Goal: Task Accomplishment & Management: Manage account settings

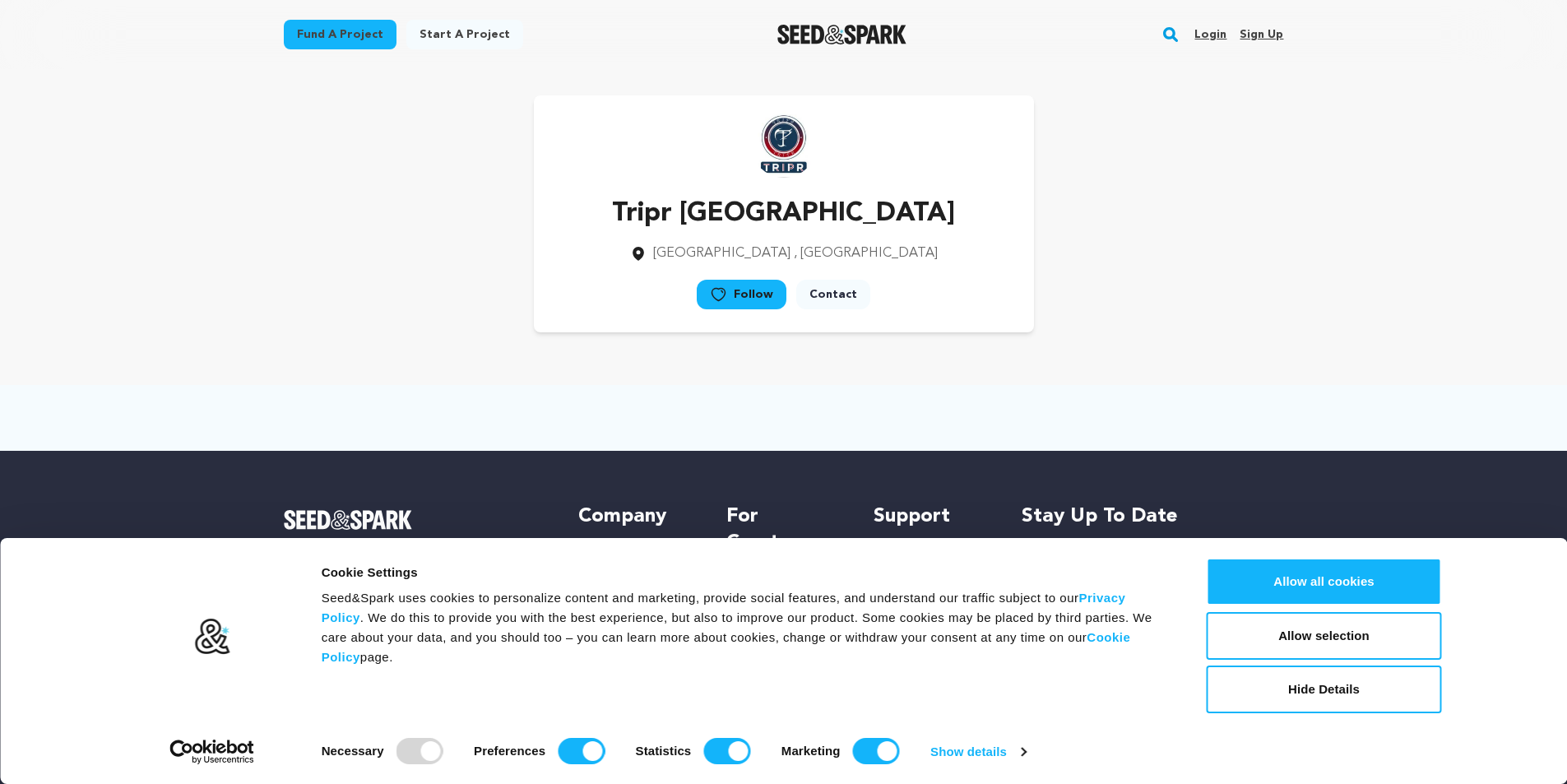
click at [775, 163] on img at bounding box center [784, 145] width 66 height 66
click at [821, 296] on link "Contact" at bounding box center [833, 294] width 74 height 30
click at [1226, 35] on link "Login" at bounding box center [1210, 34] width 32 height 26
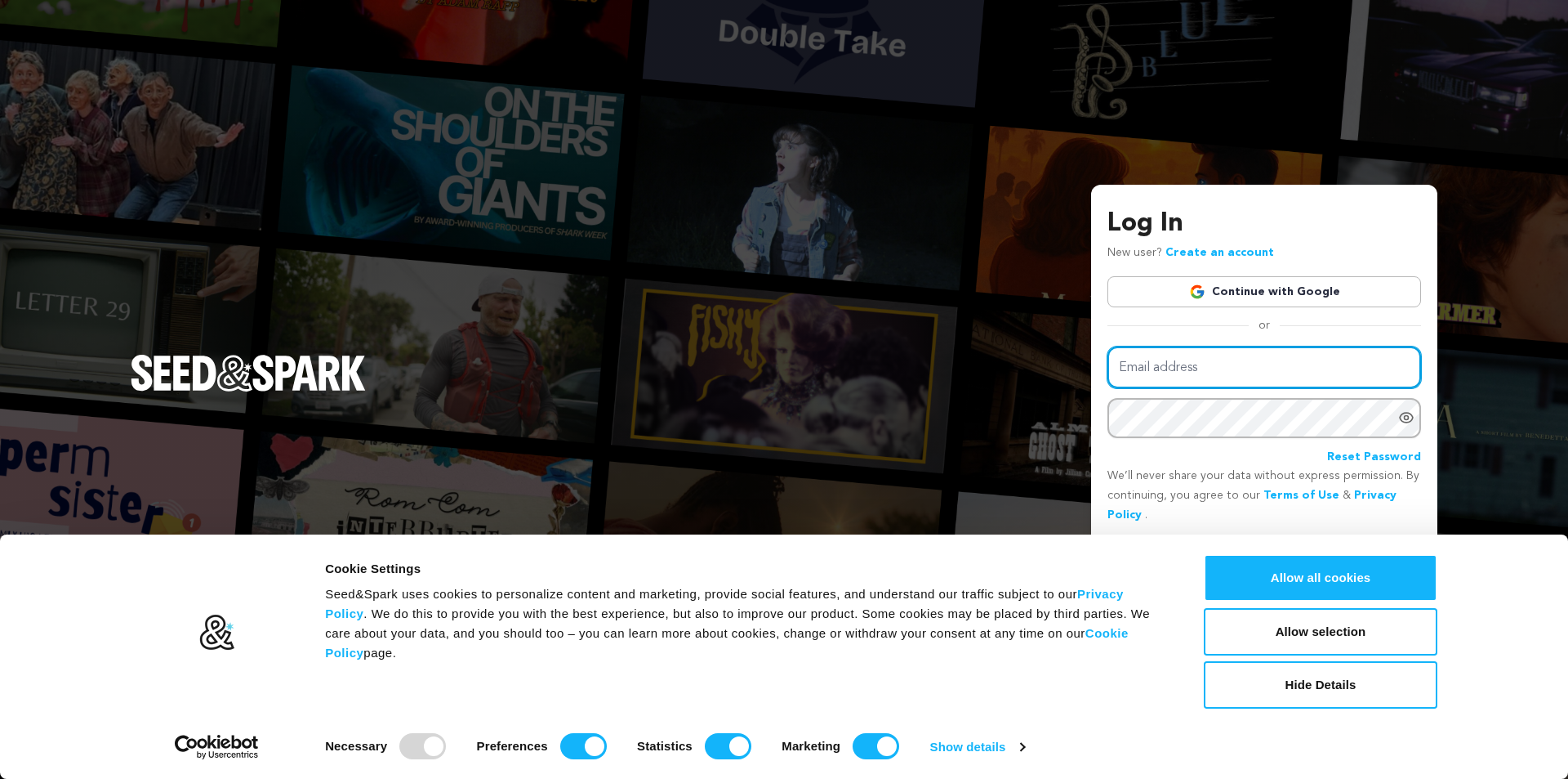
click at [1148, 370] on input "Email address" at bounding box center [1264, 367] width 314 height 41
type input "triprindia01@gmail.com"
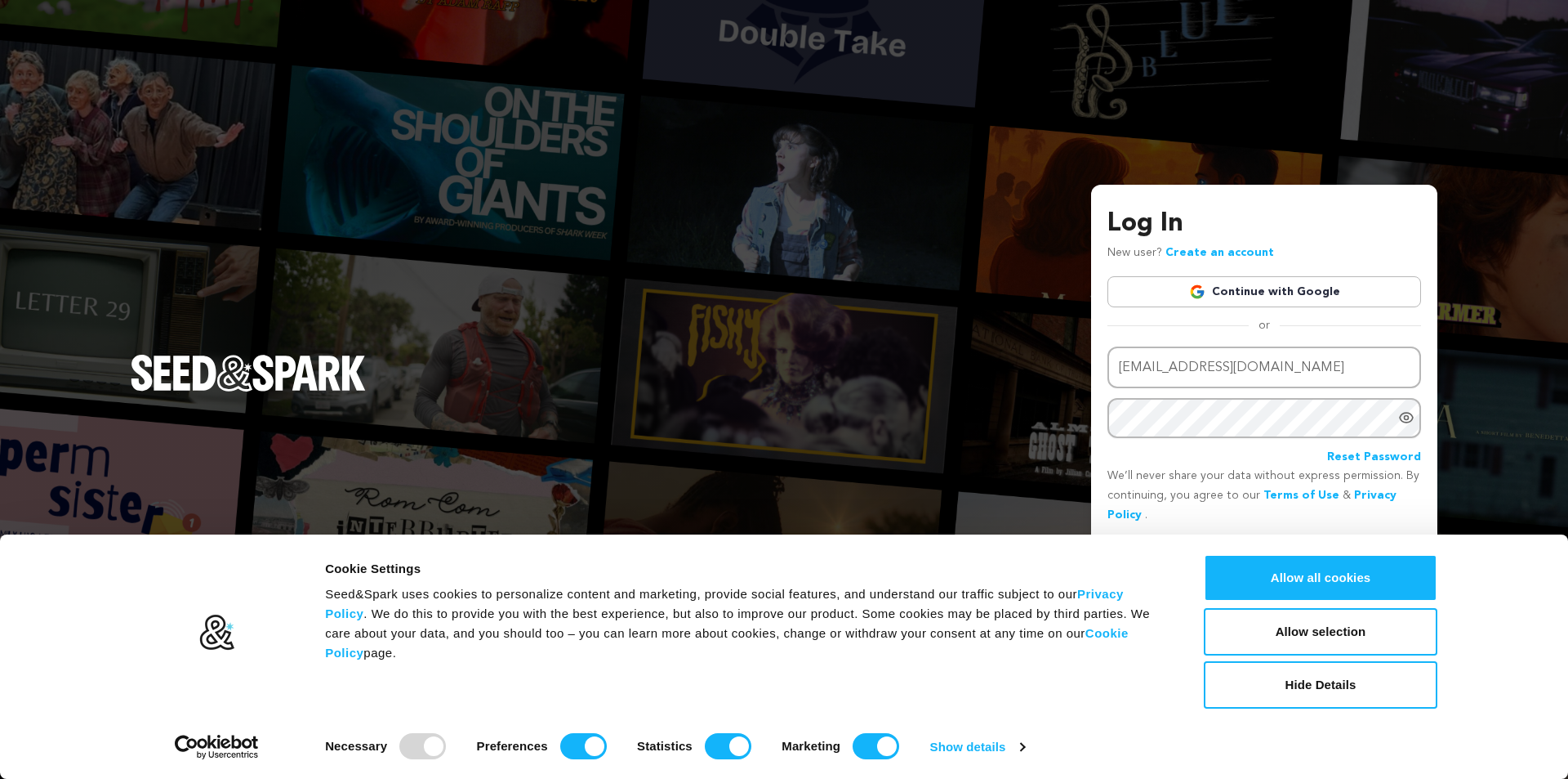
click at [1404, 416] on icon "Show password as plain text. Warning: this will display your password on the sc…" at bounding box center [1406, 417] width 4 height 4
click at [1295, 687] on button "Hide Details" at bounding box center [1321, 685] width 234 height 48
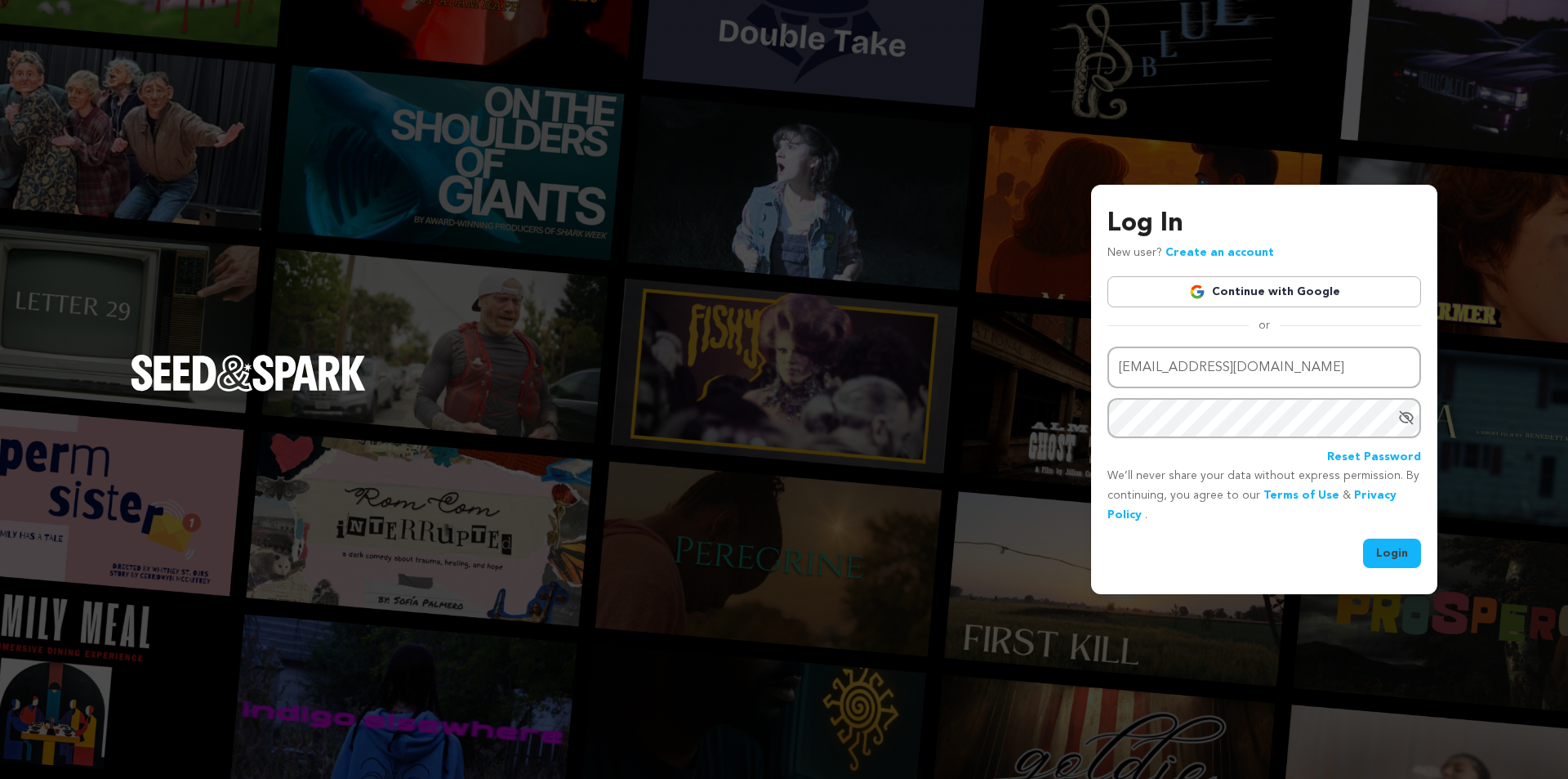
click at [1389, 546] on button "Login" at bounding box center [1392, 553] width 58 height 30
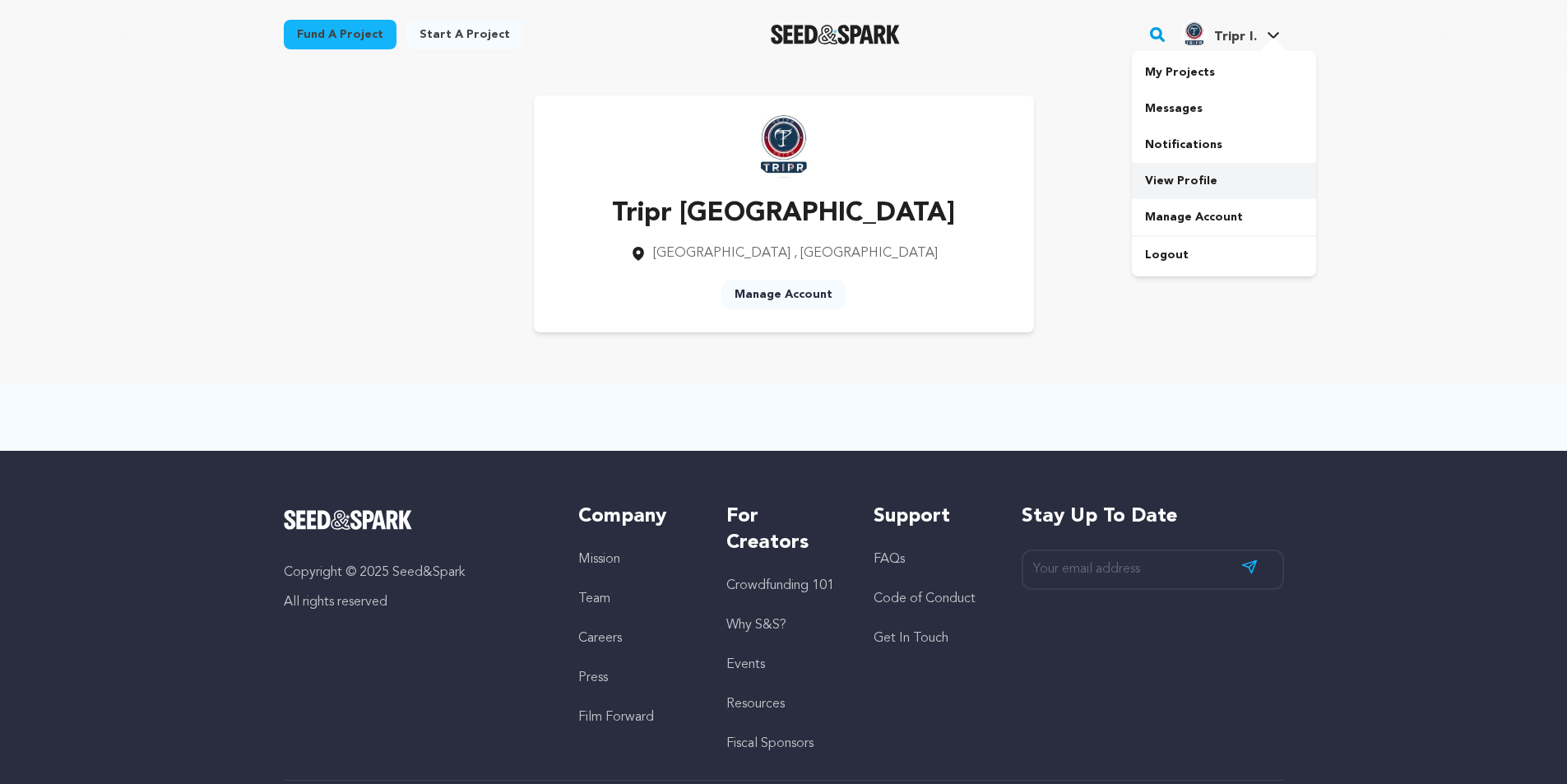
click at [1186, 173] on link "View Profile" at bounding box center [1224, 181] width 184 height 36
click at [796, 296] on link "Manage Account" at bounding box center [784, 294] width 124 height 30
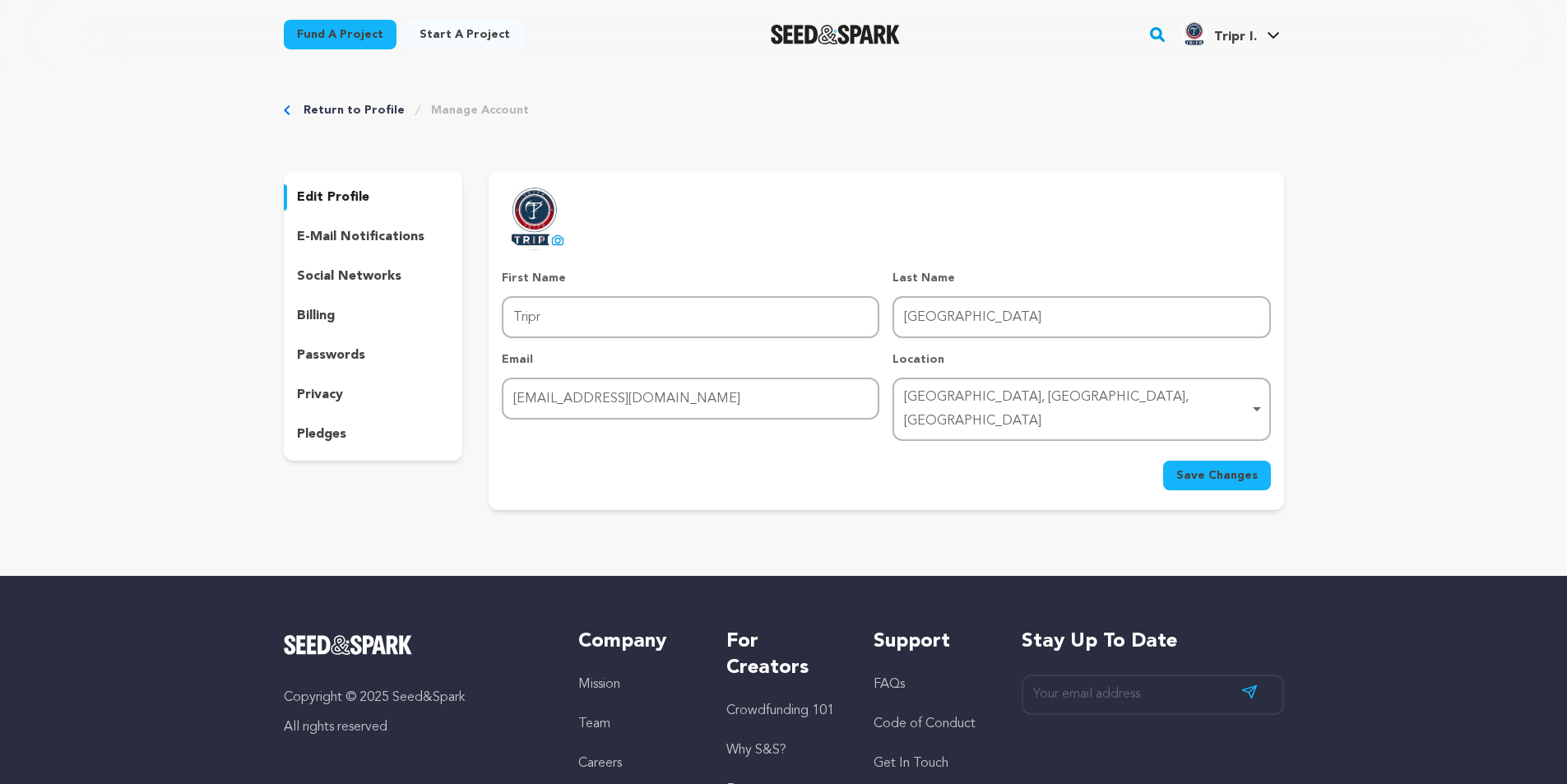
click at [332, 231] on p "e-mail notifications" at bounding box center [361, 237] width 128 height 20
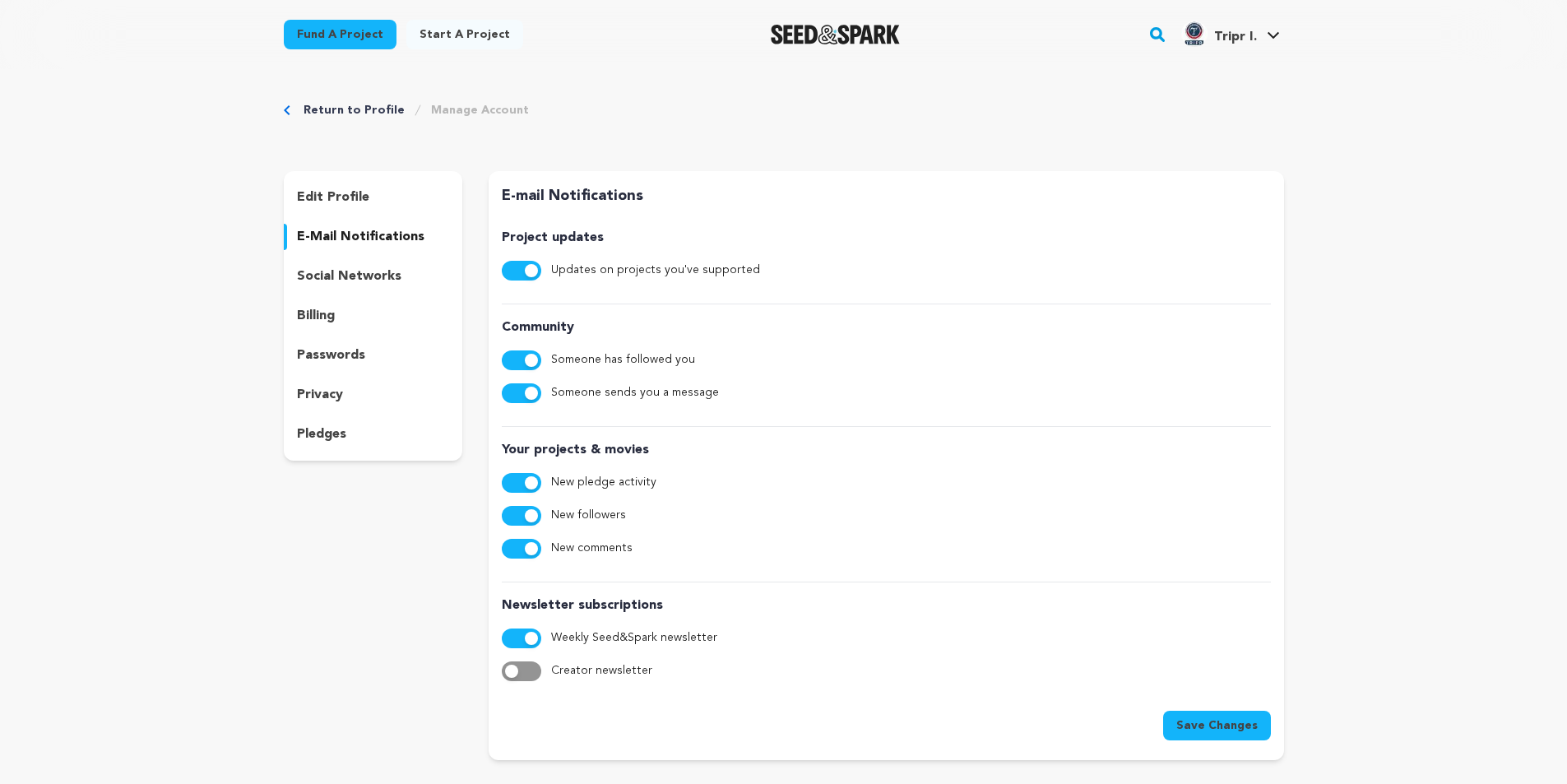
click at [351, 277] on p "social networks" at bounding box center [349, 276] width 104 height 20
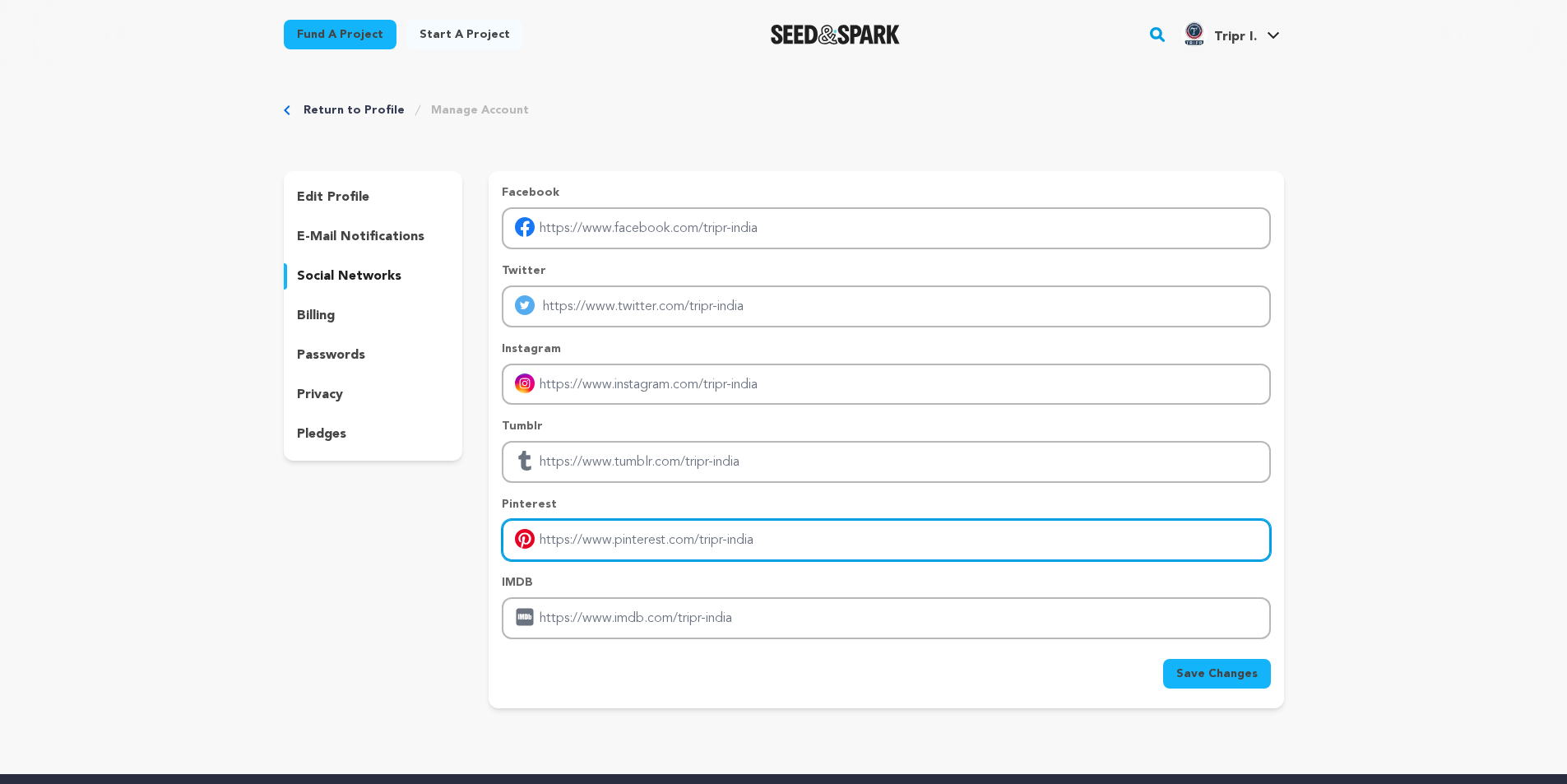
click at [682, 524] on input "Enter pinterest profile link" at bounding box center [886, 540] width 768 height 42
click at [749, 533] on input "Enter pinterest profile link" at bounding box center [886, 540] width 768 height 42
click at [760, 540] on input "Enter pinterest profile link" at bounding box center [886, 540] width 768 height 42
click at [664, 547] on input "Enter pinterest profile link" at bounding box center [886, 540] width 768 height 42
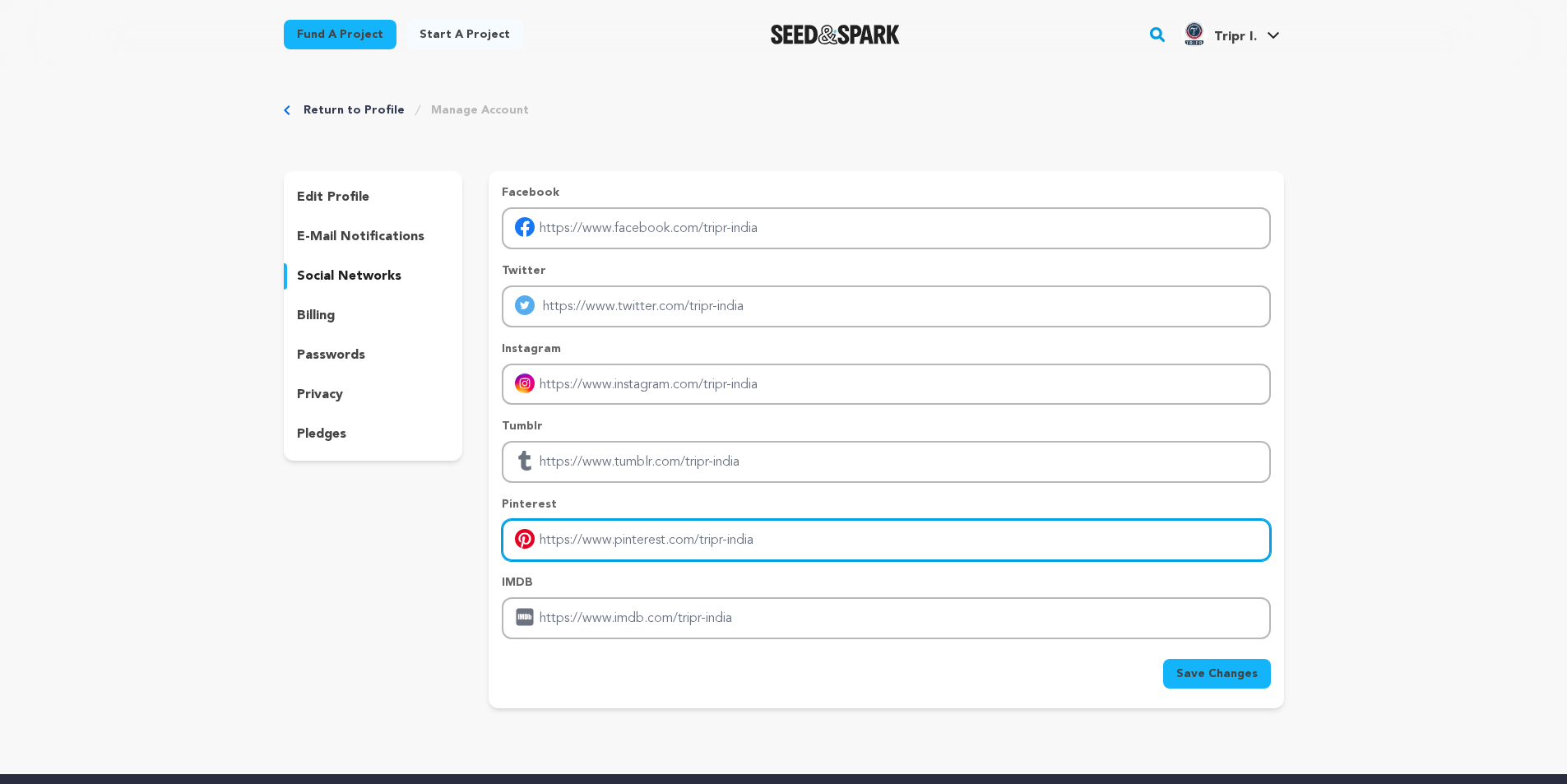
click at [664, 547] on input "Enter pinterest profile link" at bounding box center [886, 540] width 768 height 42
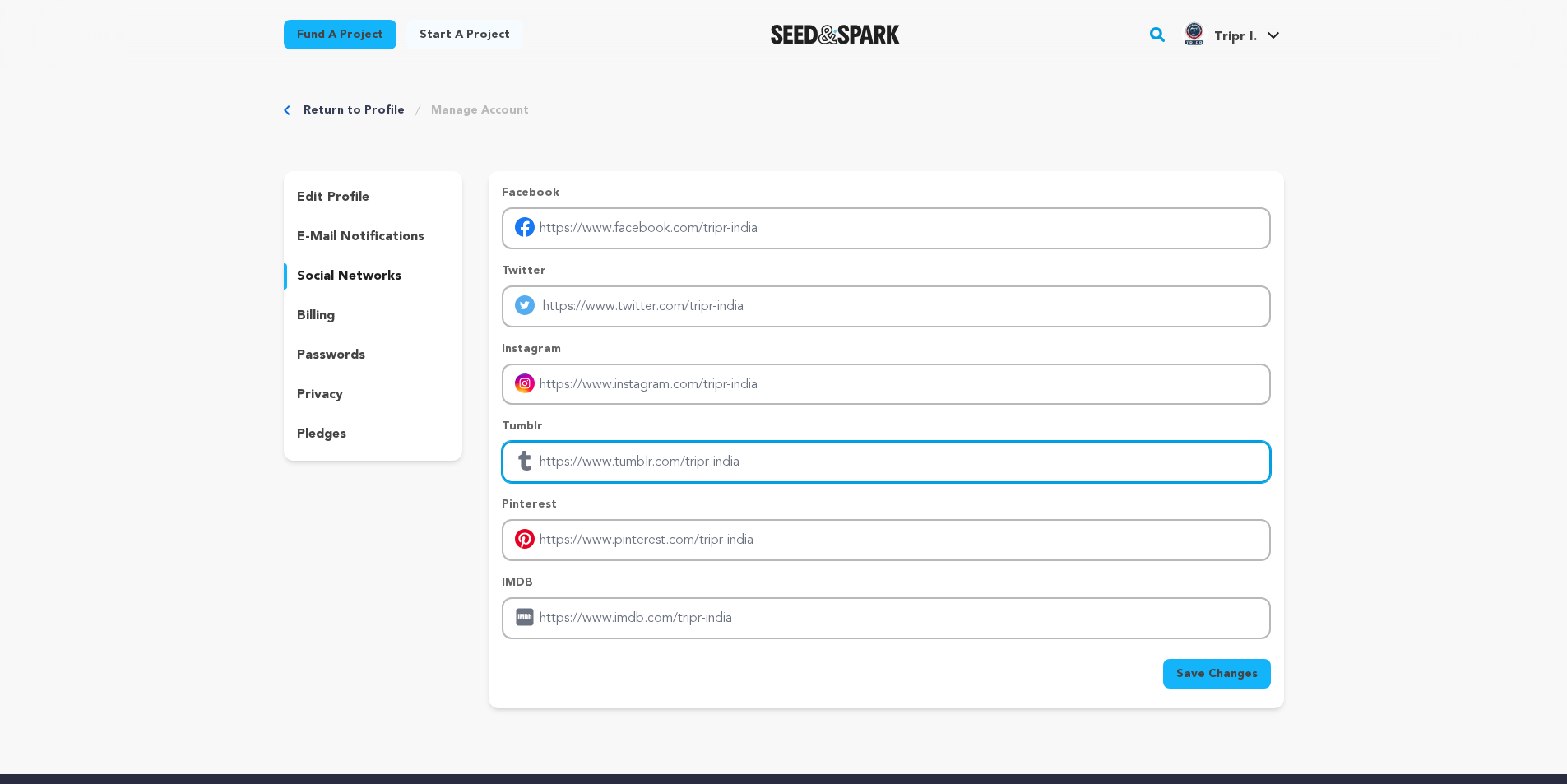
click at [648, 457] on input "Enter tubmlr profile link" at bounding box center [886, 462] width 768 height 42
type input "d"
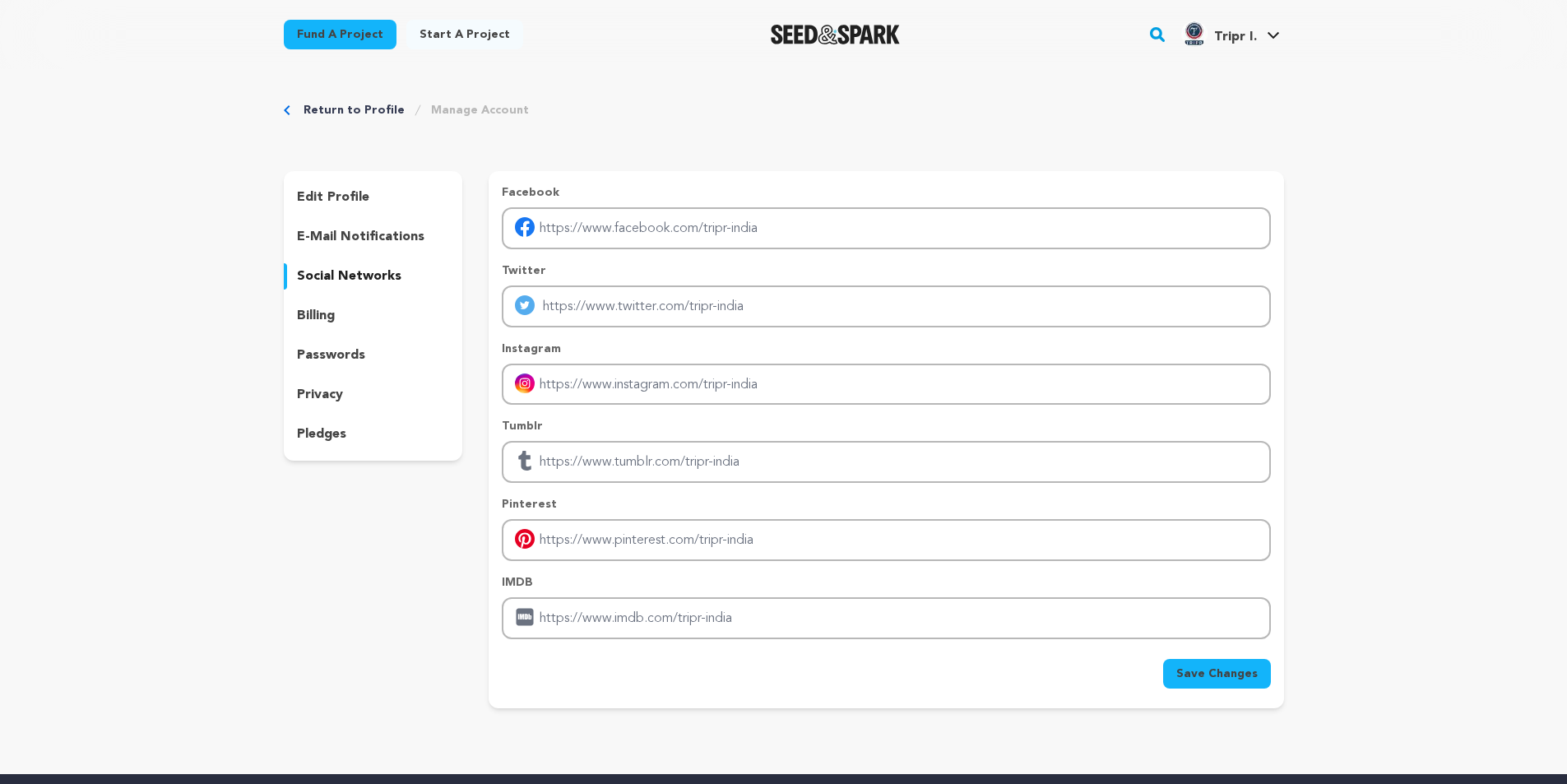
click at [582, 206] on div "Facebook" at bounding box center [886, 216] width 768 height 65
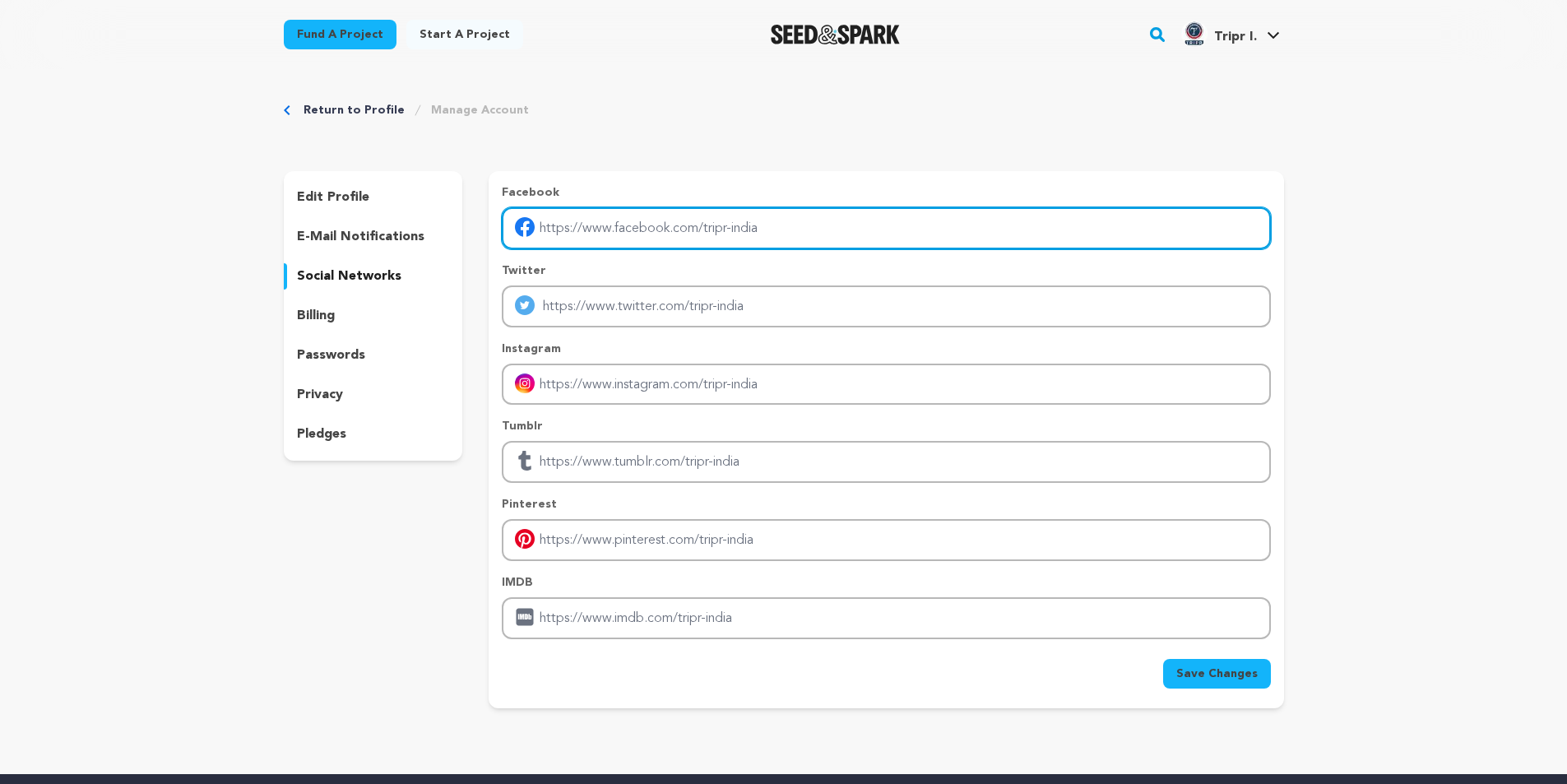
click at [581, 229] on input "Enter facebook profile link" at bounding box center [886, 228] width 768 height 42
click at [588, 234] on input "Enter facebook profile link" at bounding box center [886, 228] width 768 height 42
paste input "https://www.facebook.com/triproriginal"
type input "https://www.facebook.com/triproriginal"
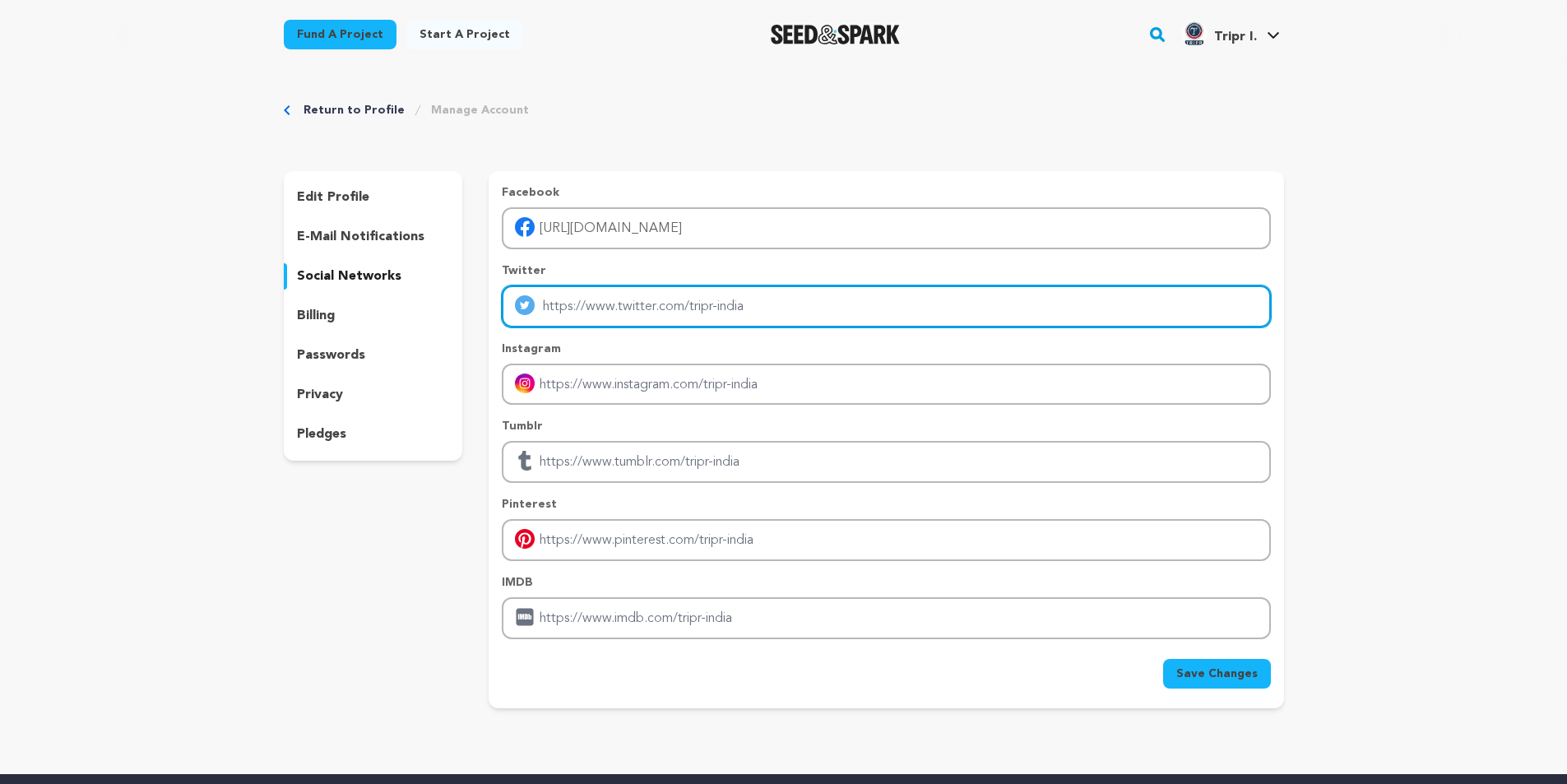
click at [611, 315] on input "Enter twitter profile link" at bounding box center [886, 306] width 768 height 42
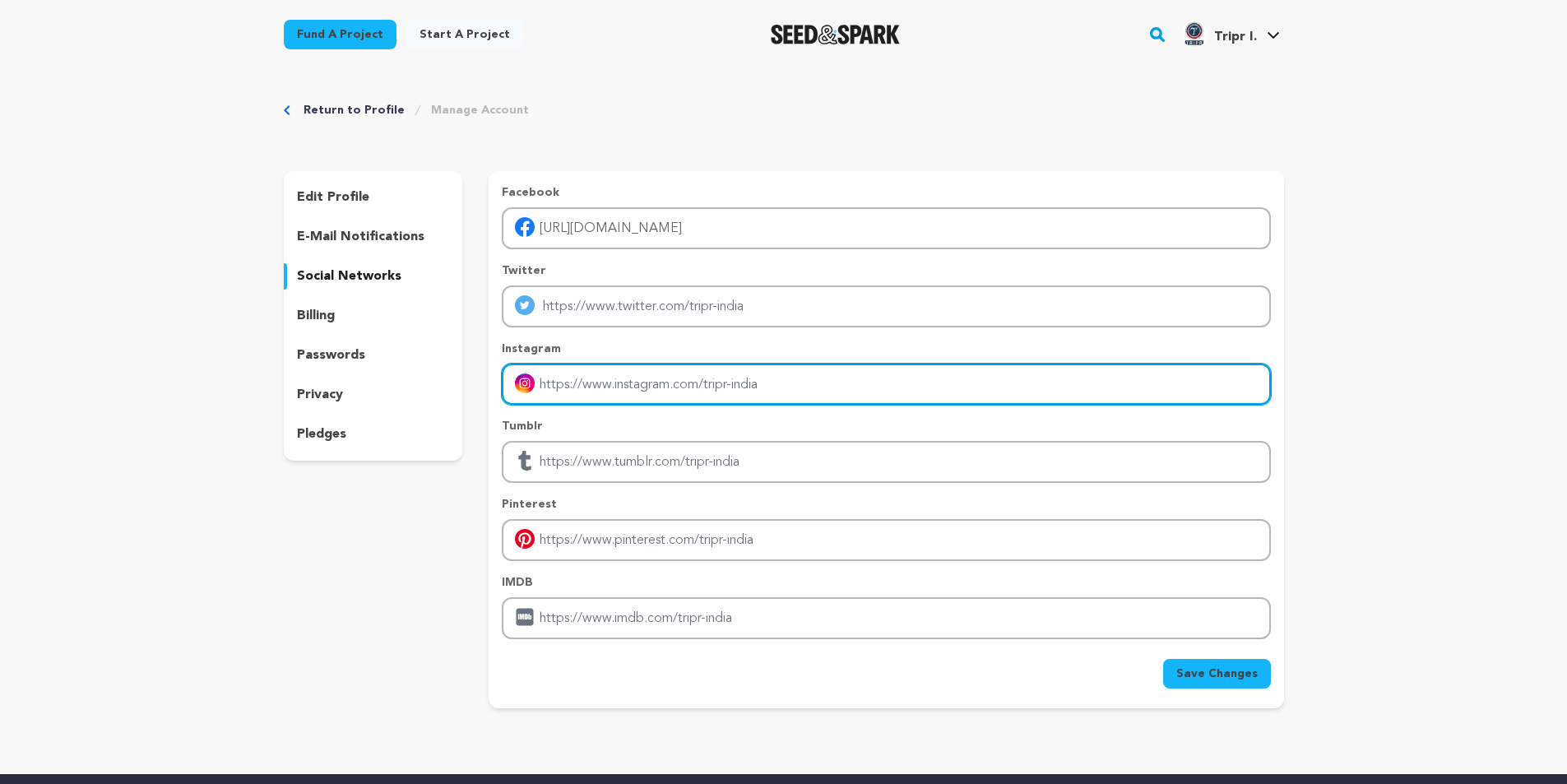
click at [567, 393] on input "Enter instagram handle link" at bounding box center [886, 384] width 768 height 42
paste input "https://www.instagram.com/triprindia/#"
type input "https://www.instagram.com/triprindia/#"
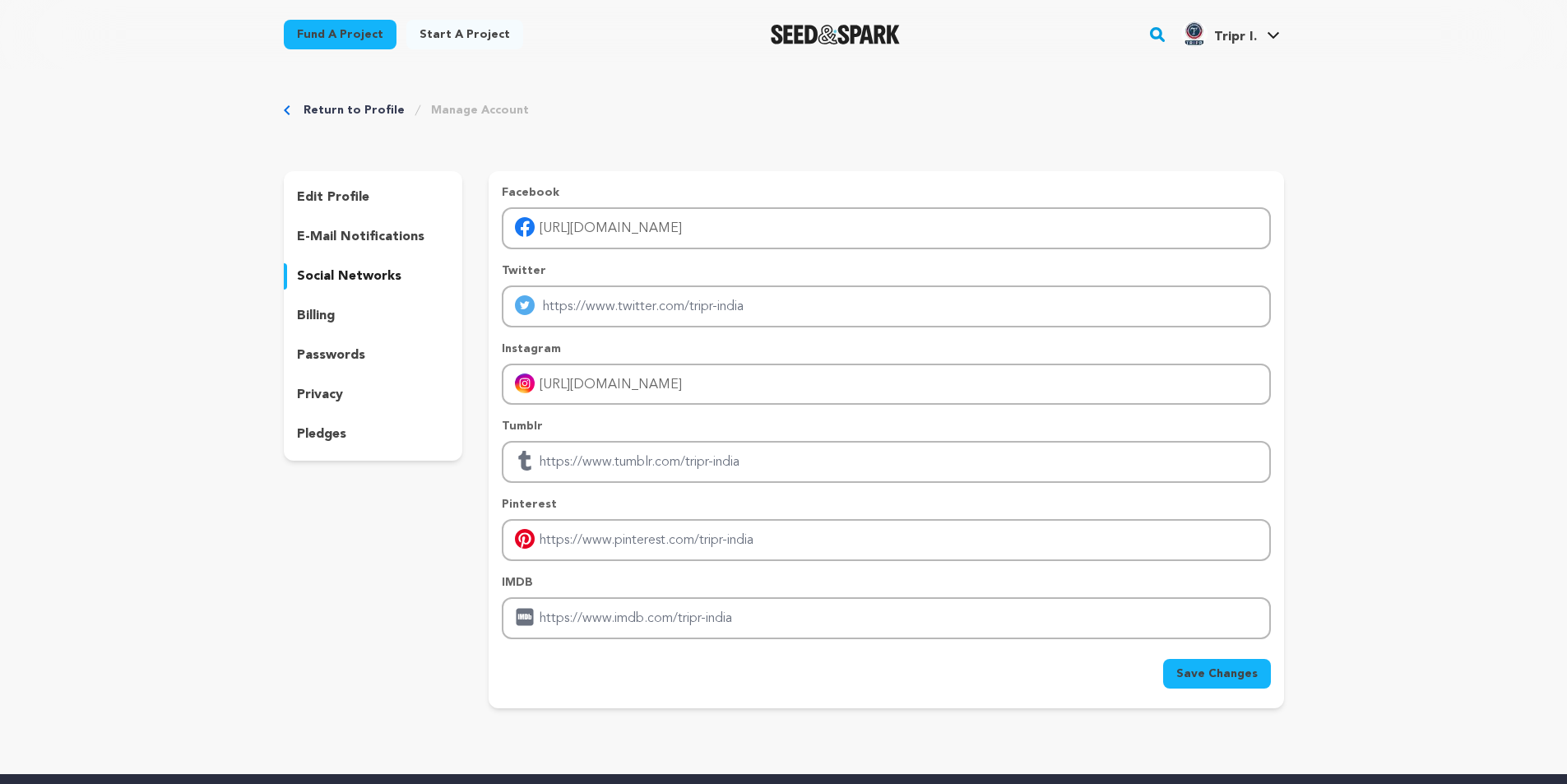
click at [1200, 680] on span "Save Changes" at bounding box center [1217, 674] width 82 height 16
click at [332, 392] on p "privacy" at bounding box center [320, 395] width 46 height 20
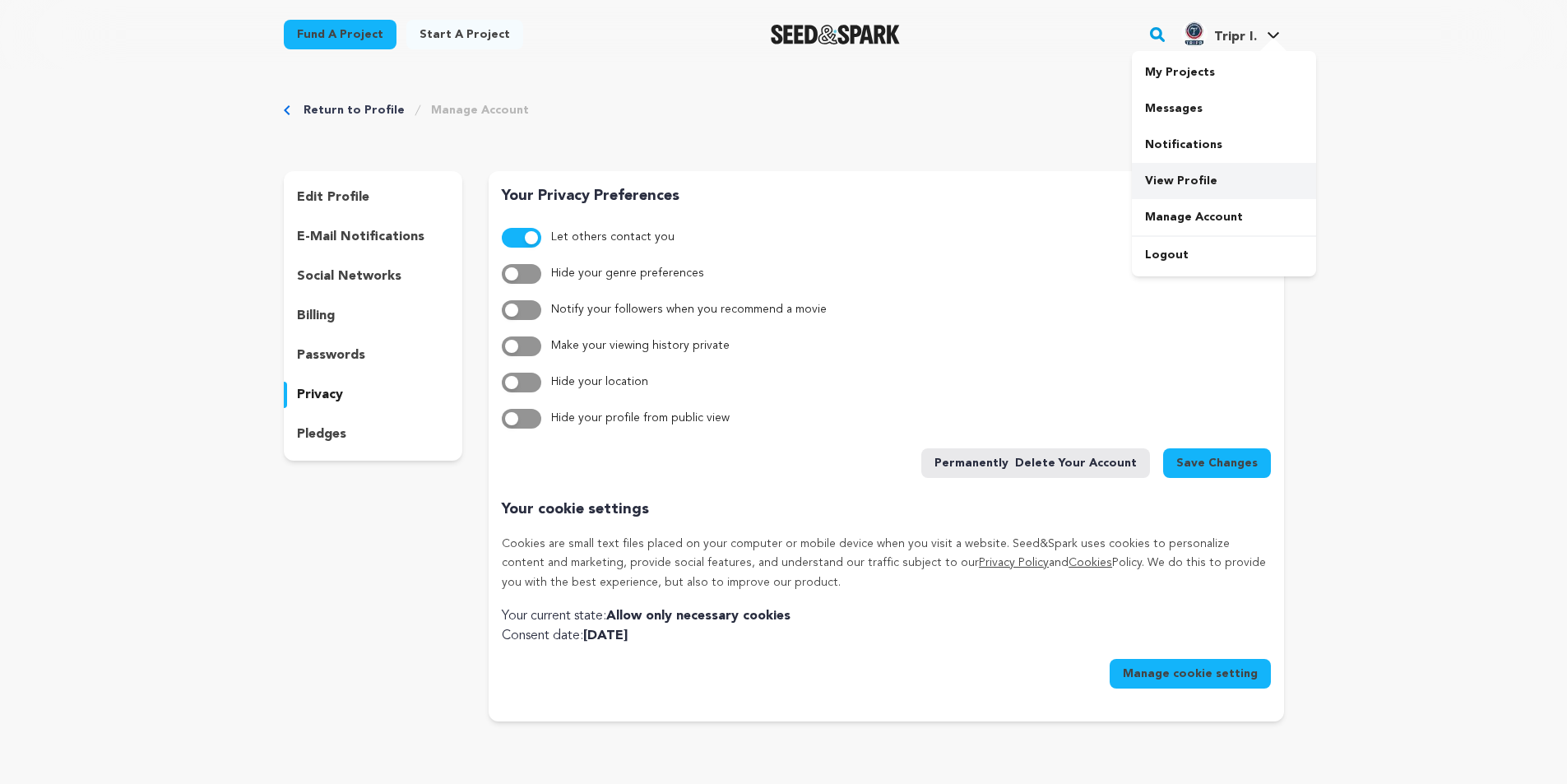
click at [1187, 186] on link "View Profile" at bounding box center [1224, 181] width 184 height 36
